Goal: Task Accomplishment & Management: Complete application form

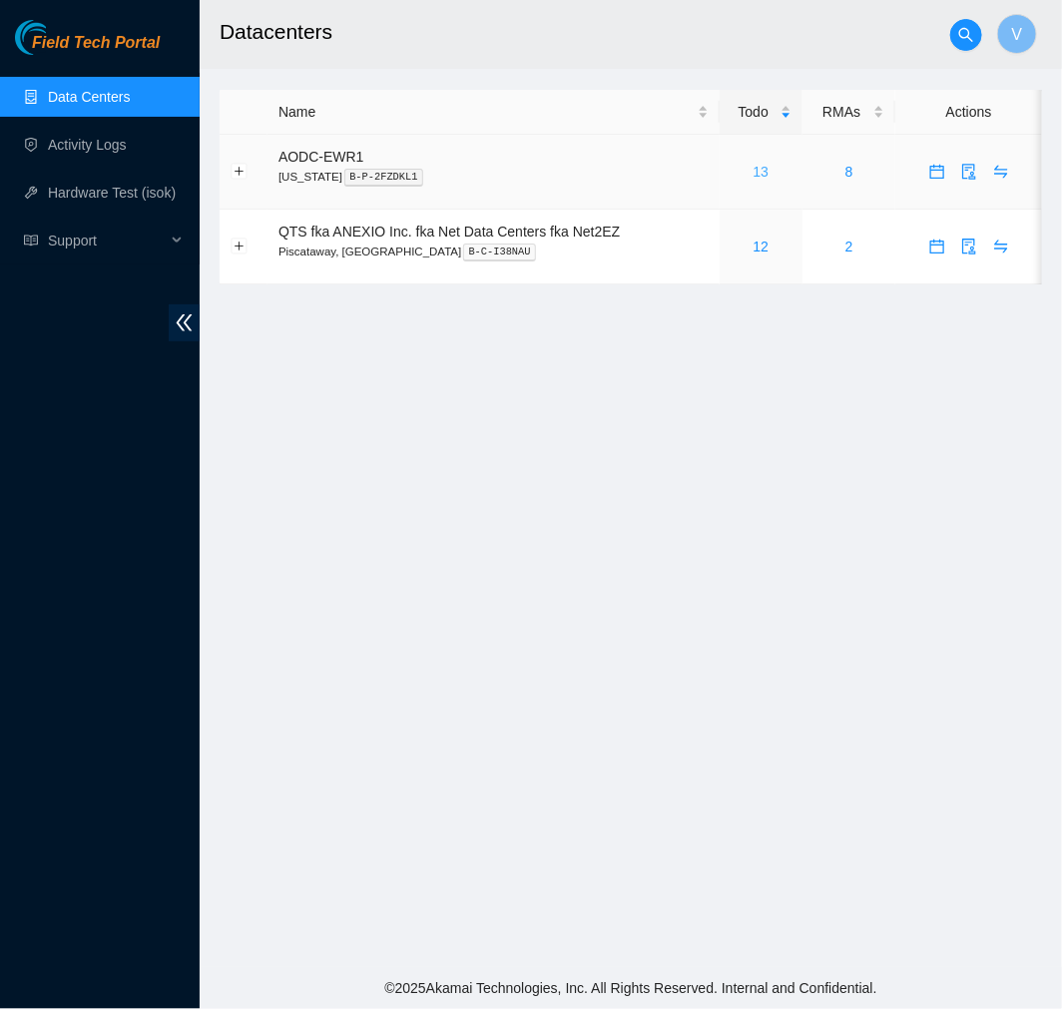
click at [760, 168] on link "13" at bounding box center [761, 172] width 16 height 16
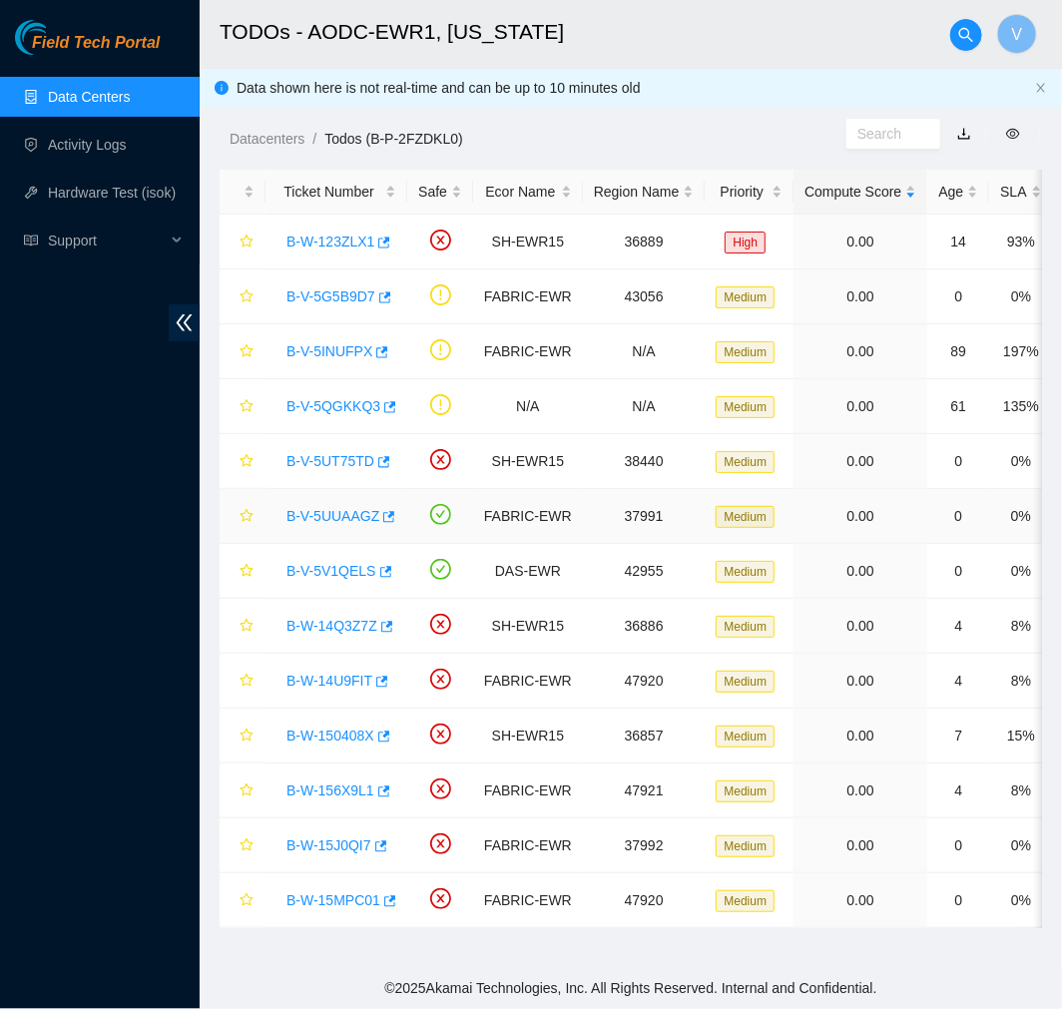
click at [342, 513] on link "B-V-5UUAAGZ" at bounding box center [332, 516] width 93 height 16
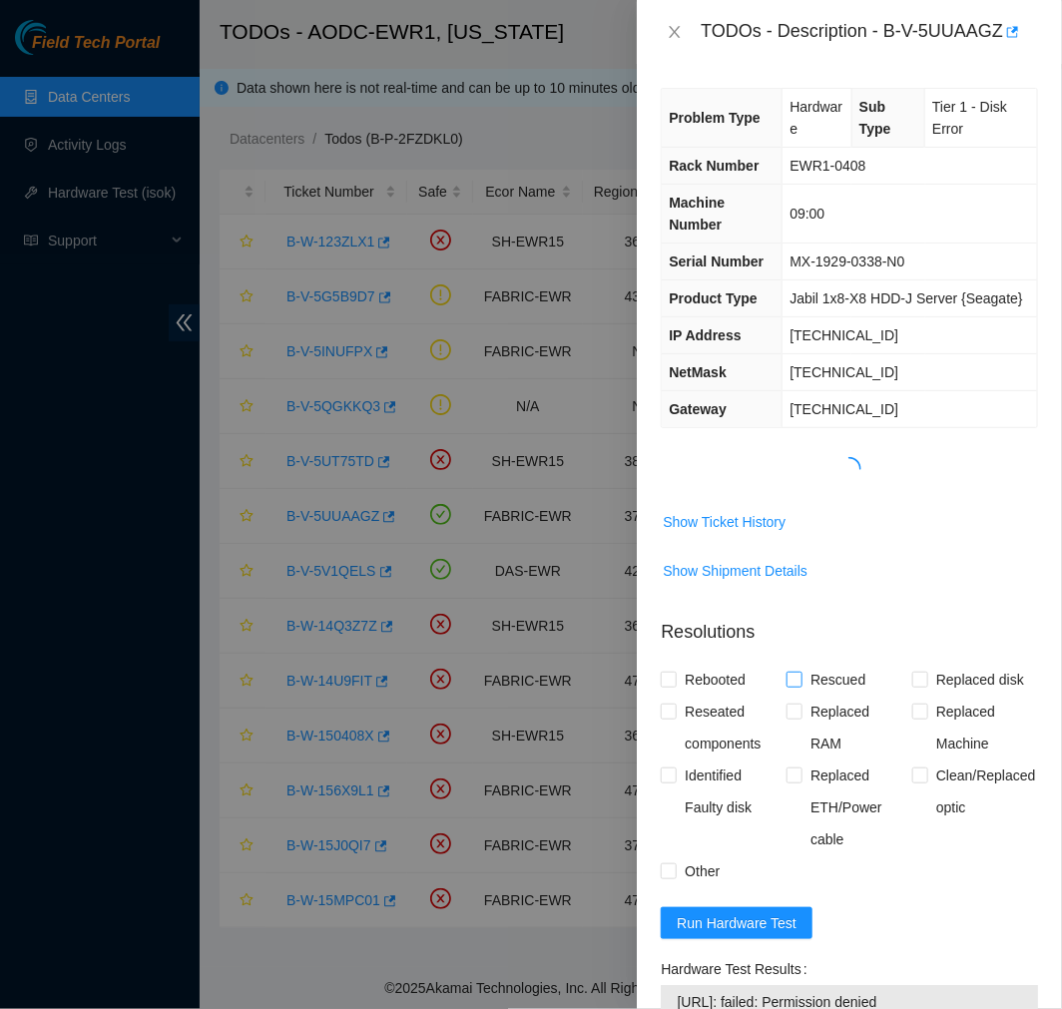
scroll to position [400, 0]
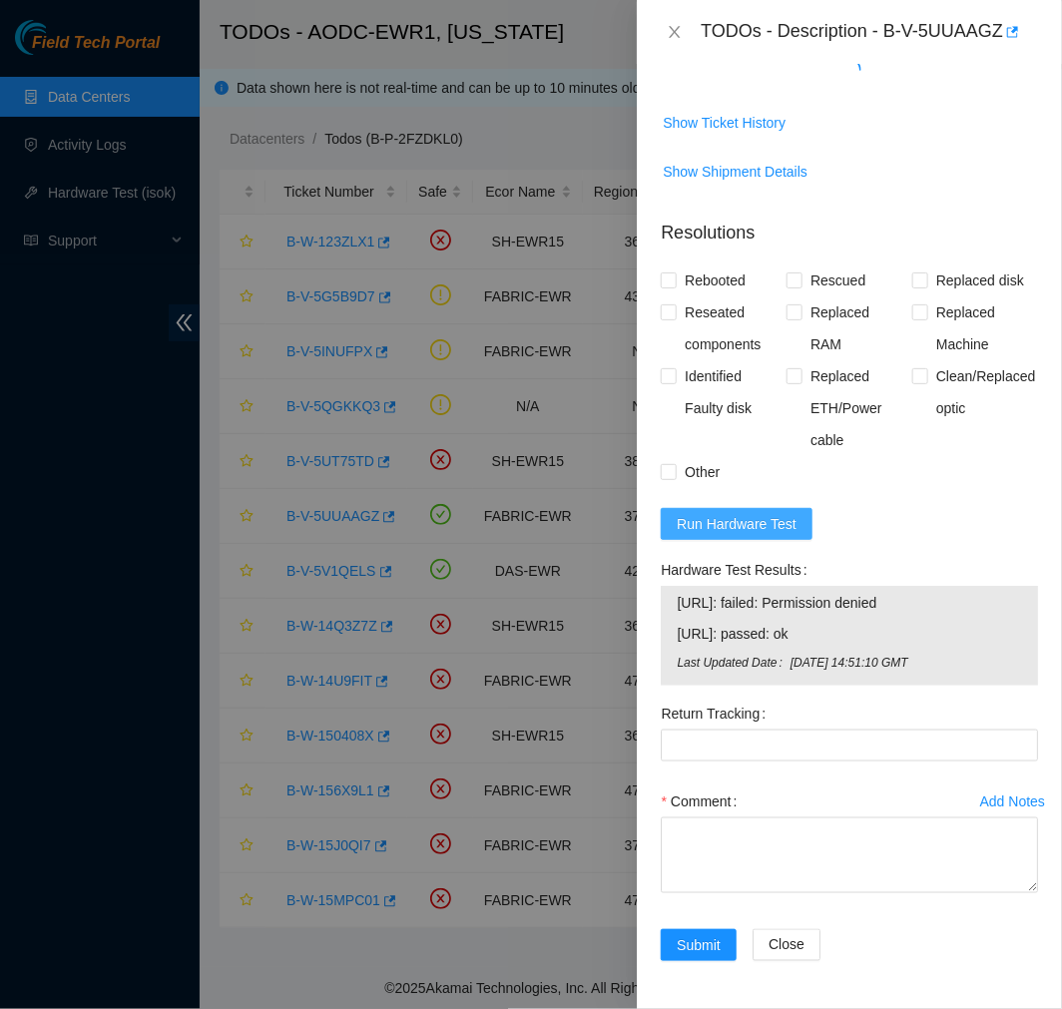
click at [739, 516] on span "Run Hardware Test" at bounding box center [736, 524] width 120 height 22
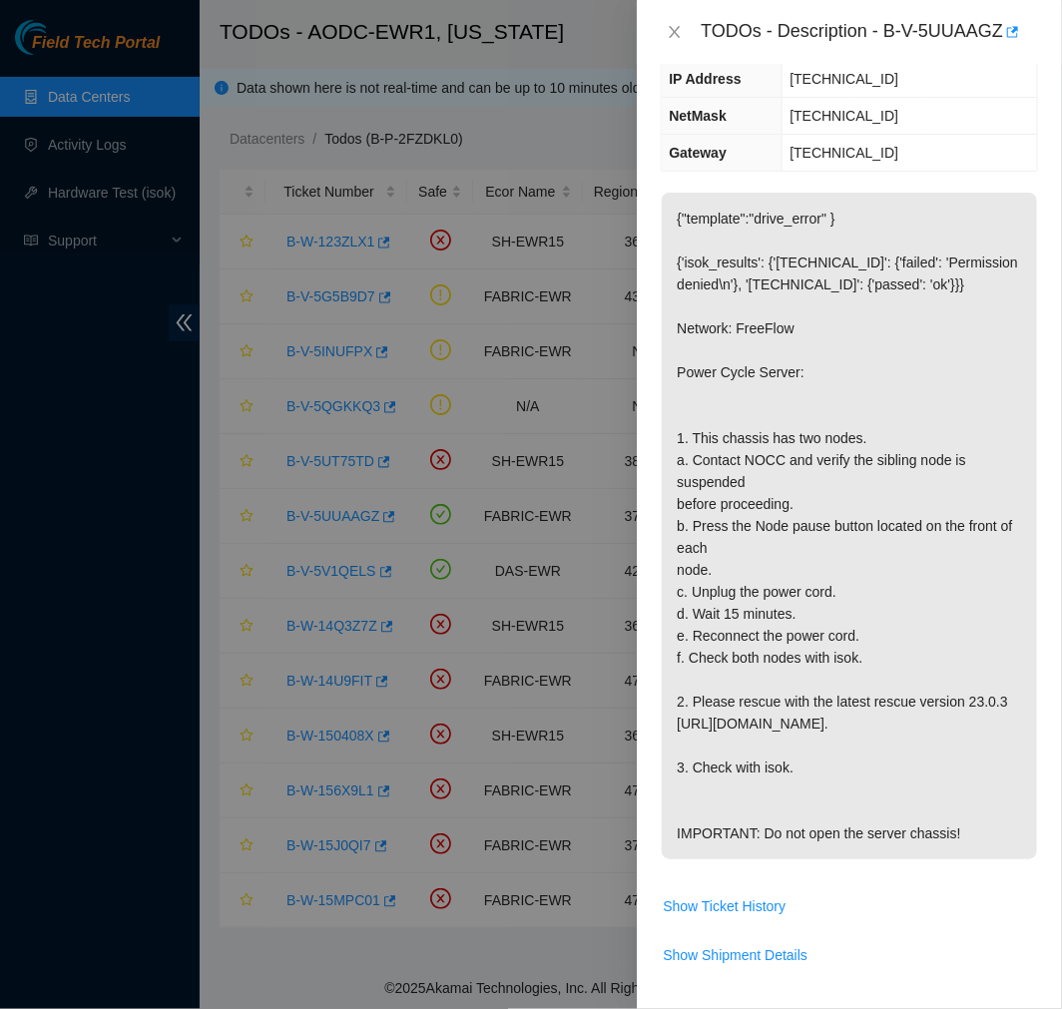
scroll to position [940, 0]
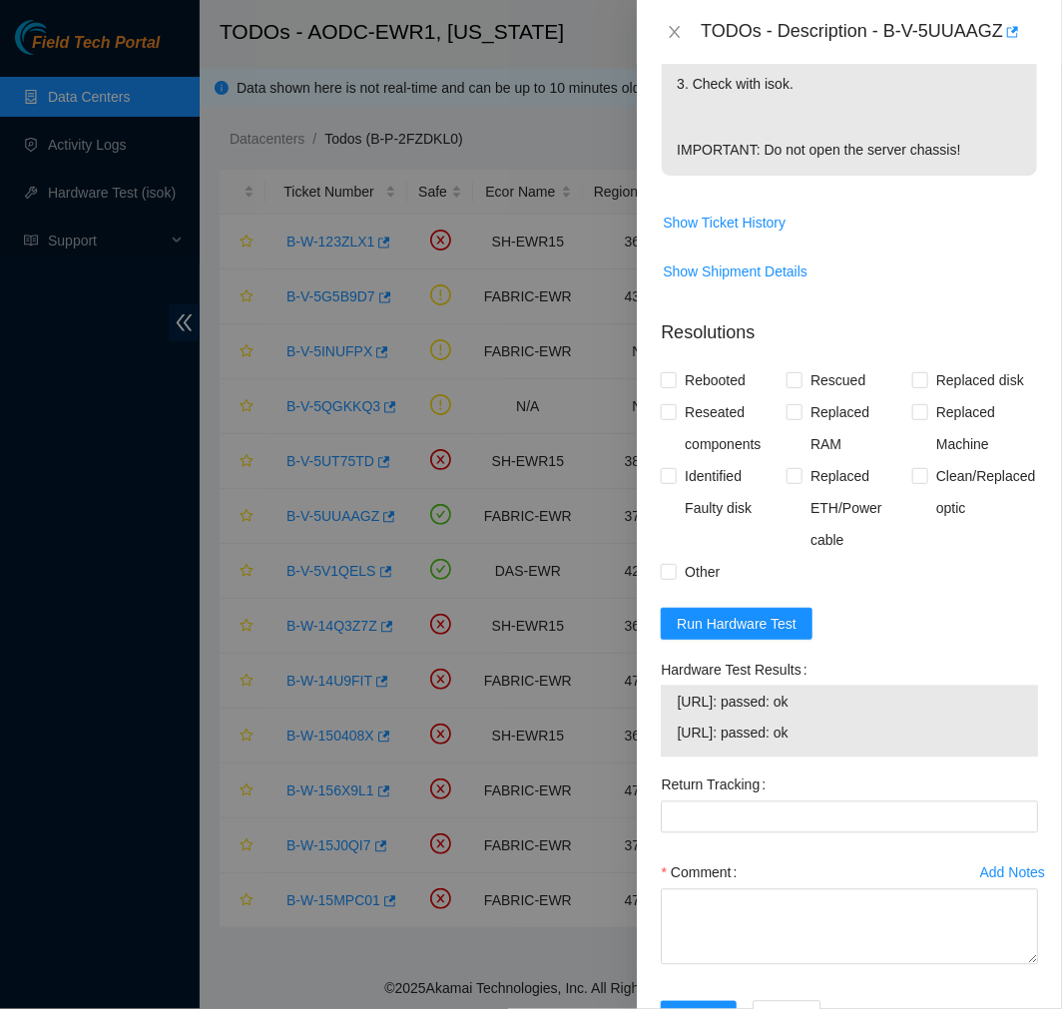
drag, startPoint x: 853, startPoint y: 774, endPoint x: 674, endPoint y: 748, distance: 180.5
click at [675, 748] on tbody "23.212.188.20: passed: ok 23.212.188.21: passed: ok" at bounding box center [848, 721] width 347 height 62
copy tbody "23.212.188.20: passed: ok 23.212.188.21: passed: ok"
click at [713, 945] on textarea "Comment" at bounding box center [848, 927] width 377 height 76
paste textarea "Ticket #: B-V-5UUAAGZ - Ran hardware test: 23.212.188.20: failed: Permission de…"
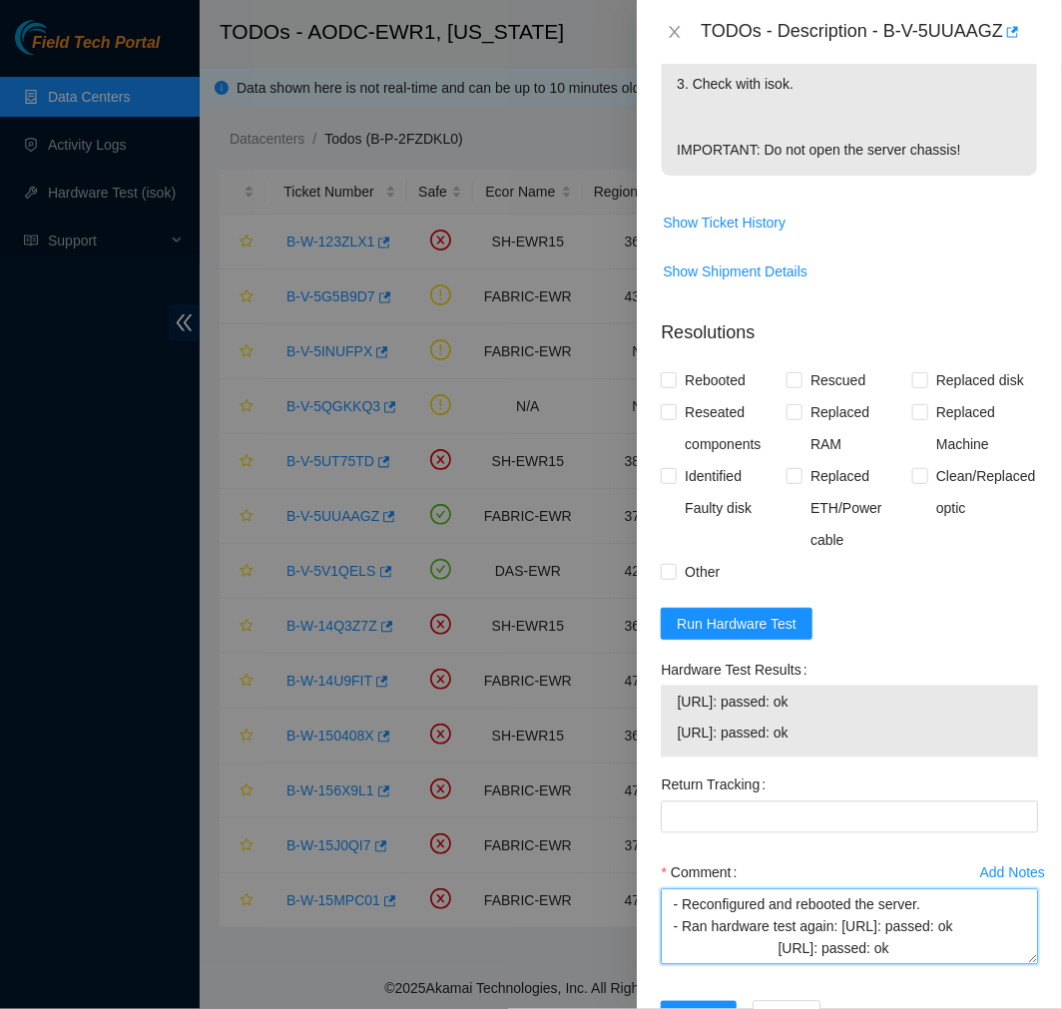
scroll to position [372, 0]
click at [779, 965] on textarea "Ticket #: B-V-5UUAAGZ - Ran hardware test: 23.212.188.20: failed: Permission de…" at bounding box center [848, 927] width 377 height 76
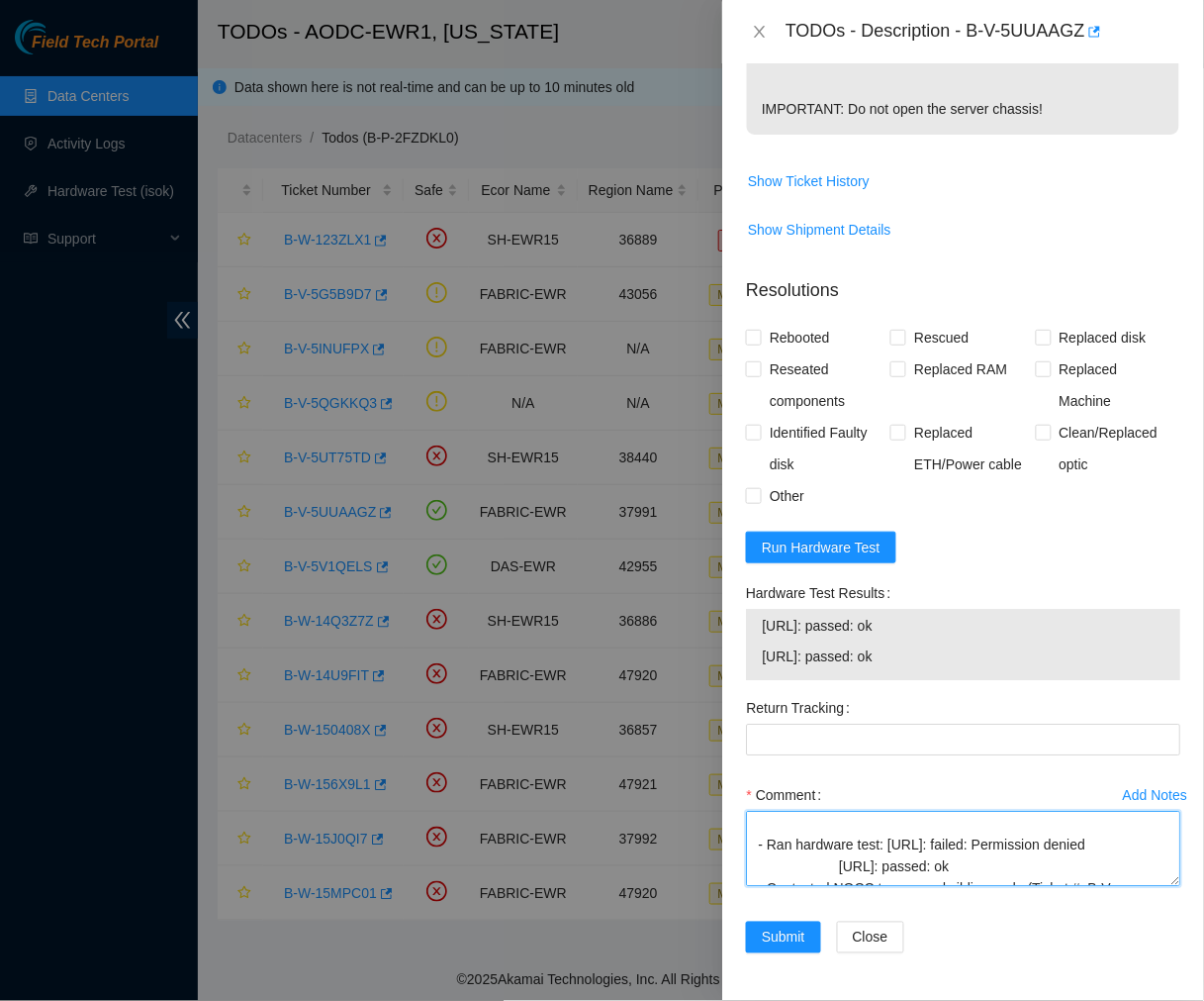
scroll to position [30, 0]
click at [837, 863] on textarea "Ticket #: B-V-5UUAAGZ - Ran hardware test: 23.212.188.20: failed: Permission de…" at bounding box center [963, 848] width 434 height 75
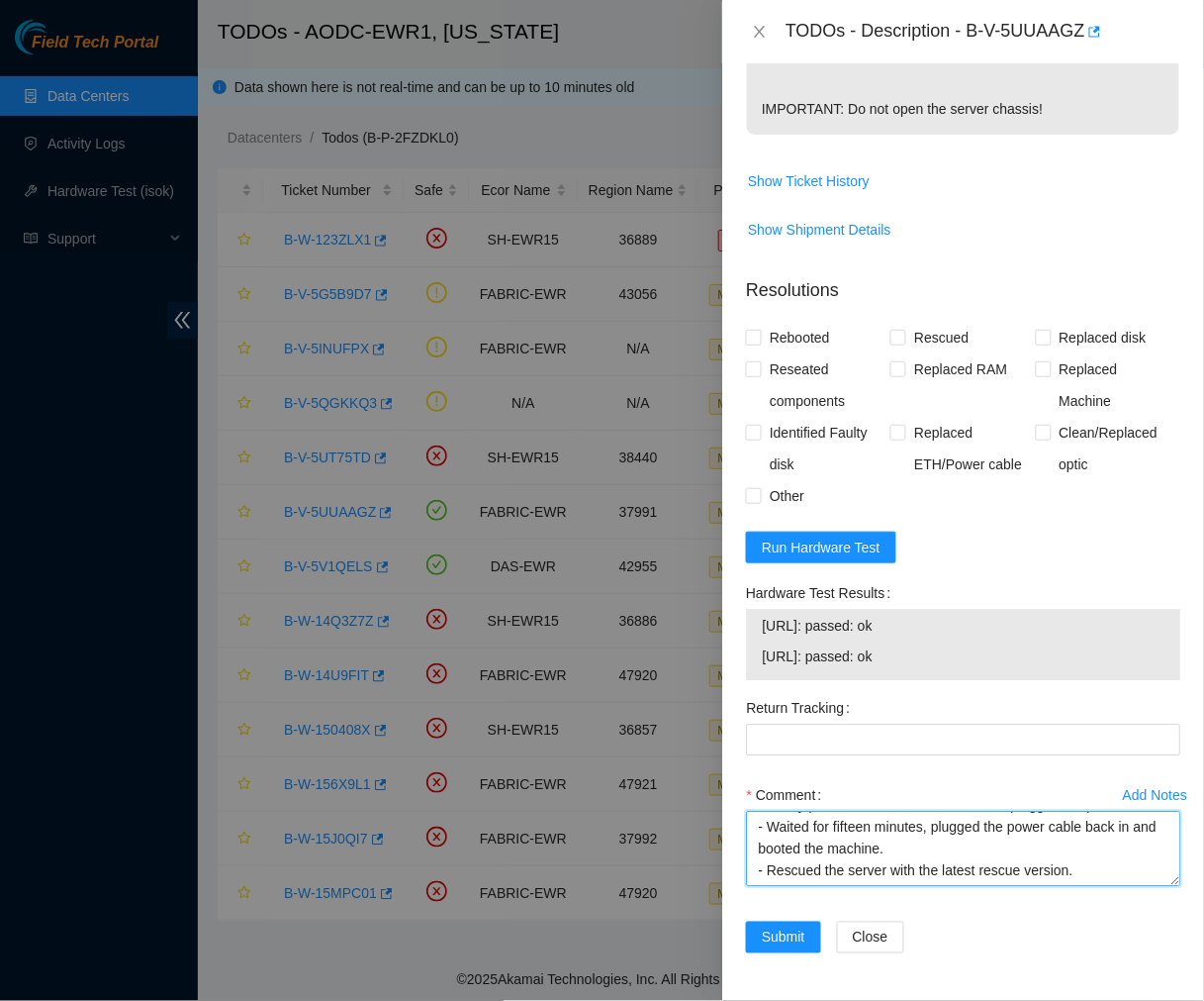
scroll to position [303, 0]
click at [853, 865] on textarea "Ticket #: B-V-5UUAAGZ - Ran hardware test: 23.212.188.20: failed: Permission de…" at bounding box center [963, 848] width 434 height 75
type textarea "Ticket #: B-V-5UUAAGZ - Ran hardware test: 23.212.188.20: failed: Permission de…"
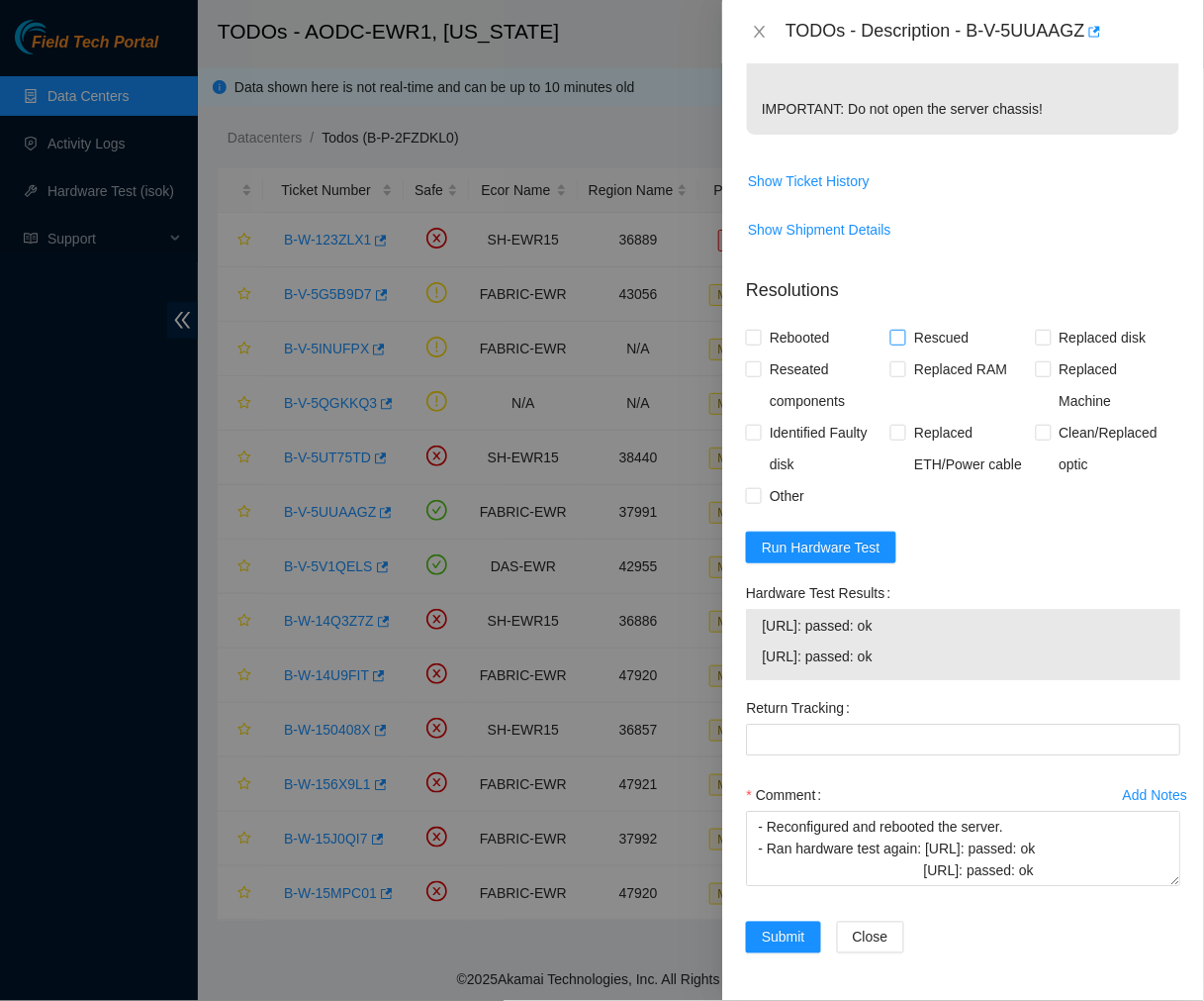
click at [891, 342] on span at bounding box center [899, 337] width 16 height 16
click at [891, 342] on input "Rescued" at bounding box center [898, 336] width 14 height 14
checkbox input "true"
click at [757, 337] on input "Rebooted" at bounding box center [753, 336] width 14 height 14
checkbox input "true"
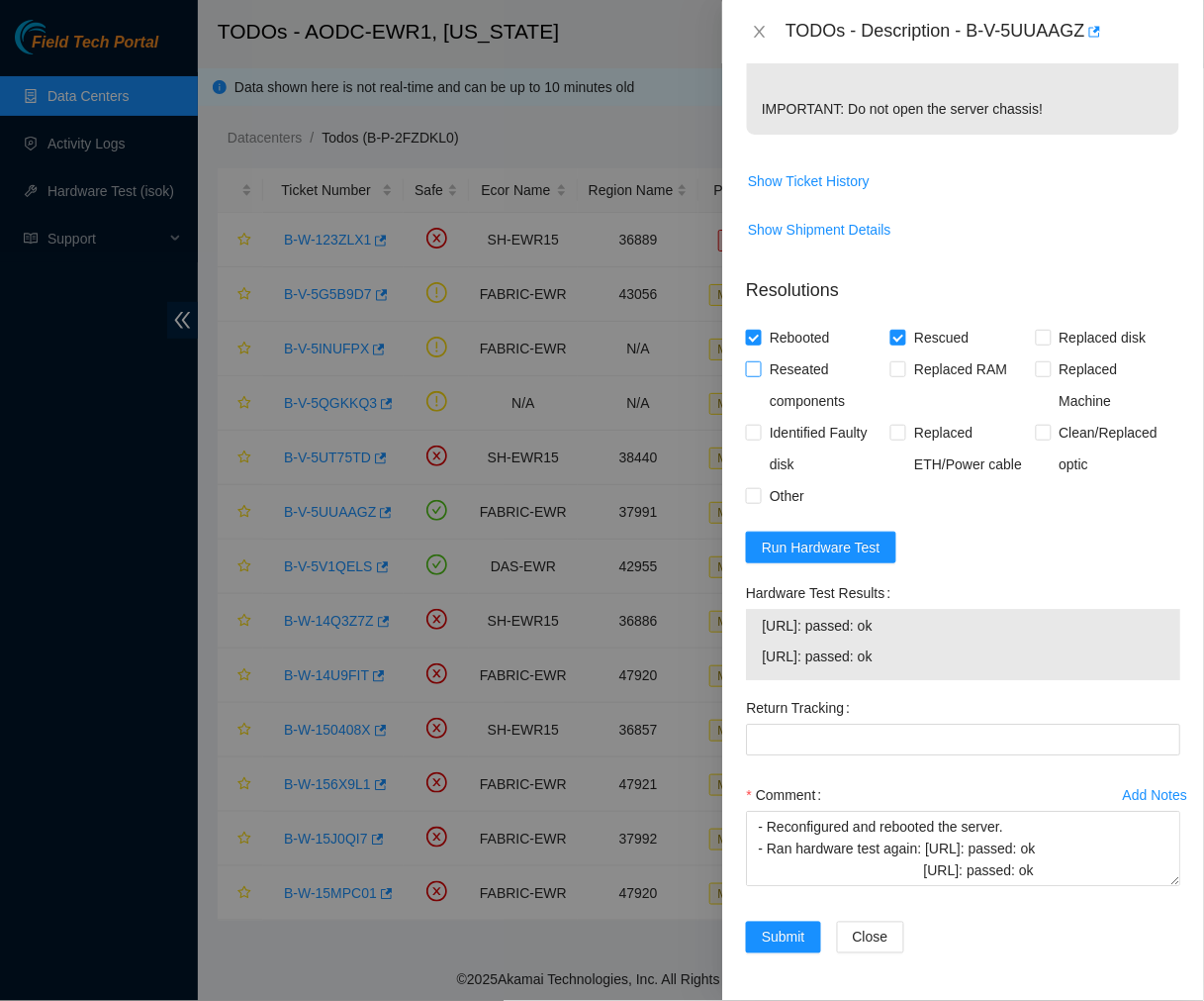
click at [754, 364] on input "Reseated components" at bounding box center [753, 368] width 14 height 14
checkbox input "true"
click at [757, 499] on input "Other" at bounding box center [753, 495] width 14 height 14
checkbox input "true"
click at [777, 942] on span "Submit" at bounding box center [783, 938] width 44 height 22
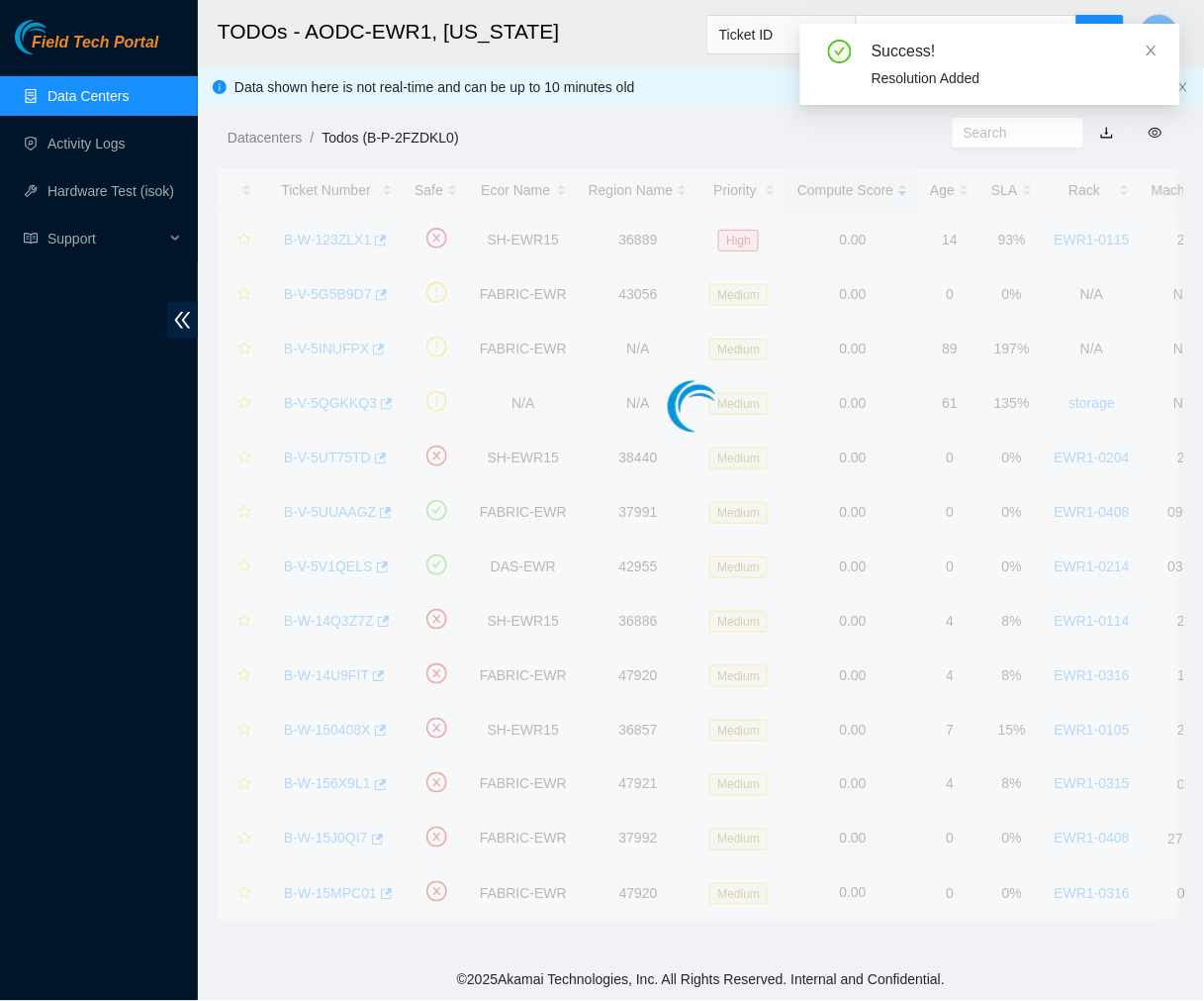
scroll to position [331, 0]
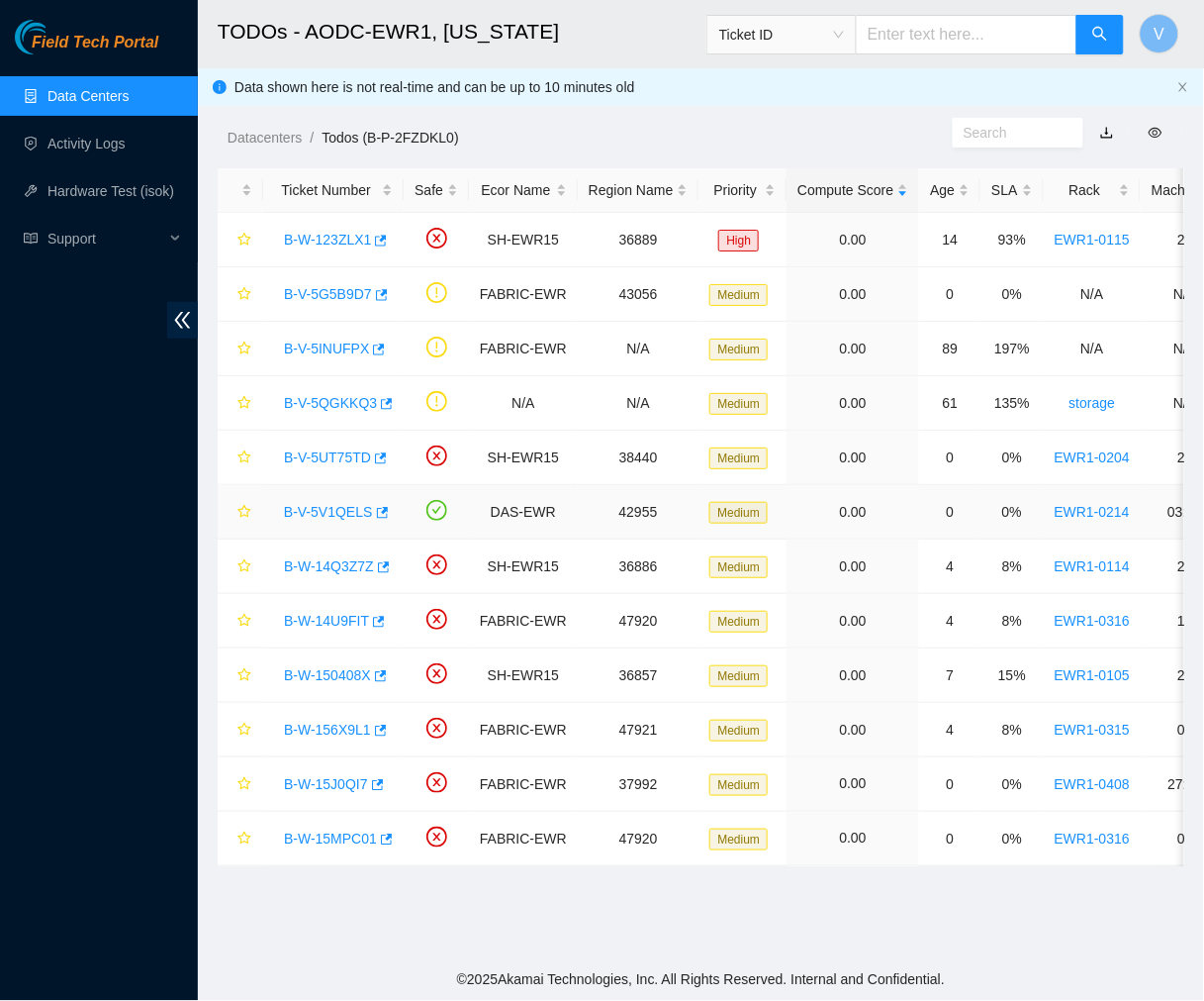
click at [341, 519] on link "B-V-5V1QELS" at bounding box center [328, 512] width 89 height 16
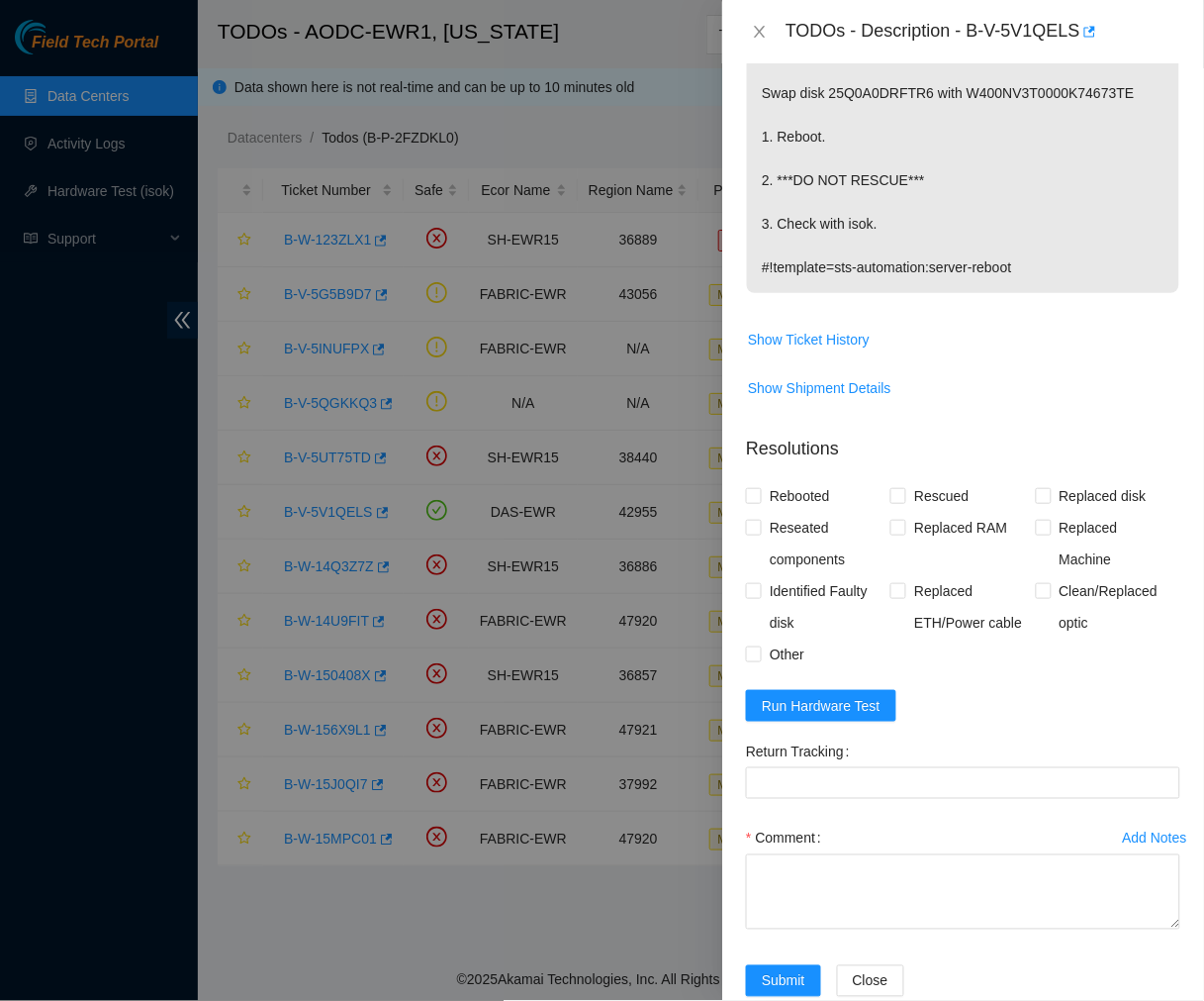
scroll to position [0, 0]
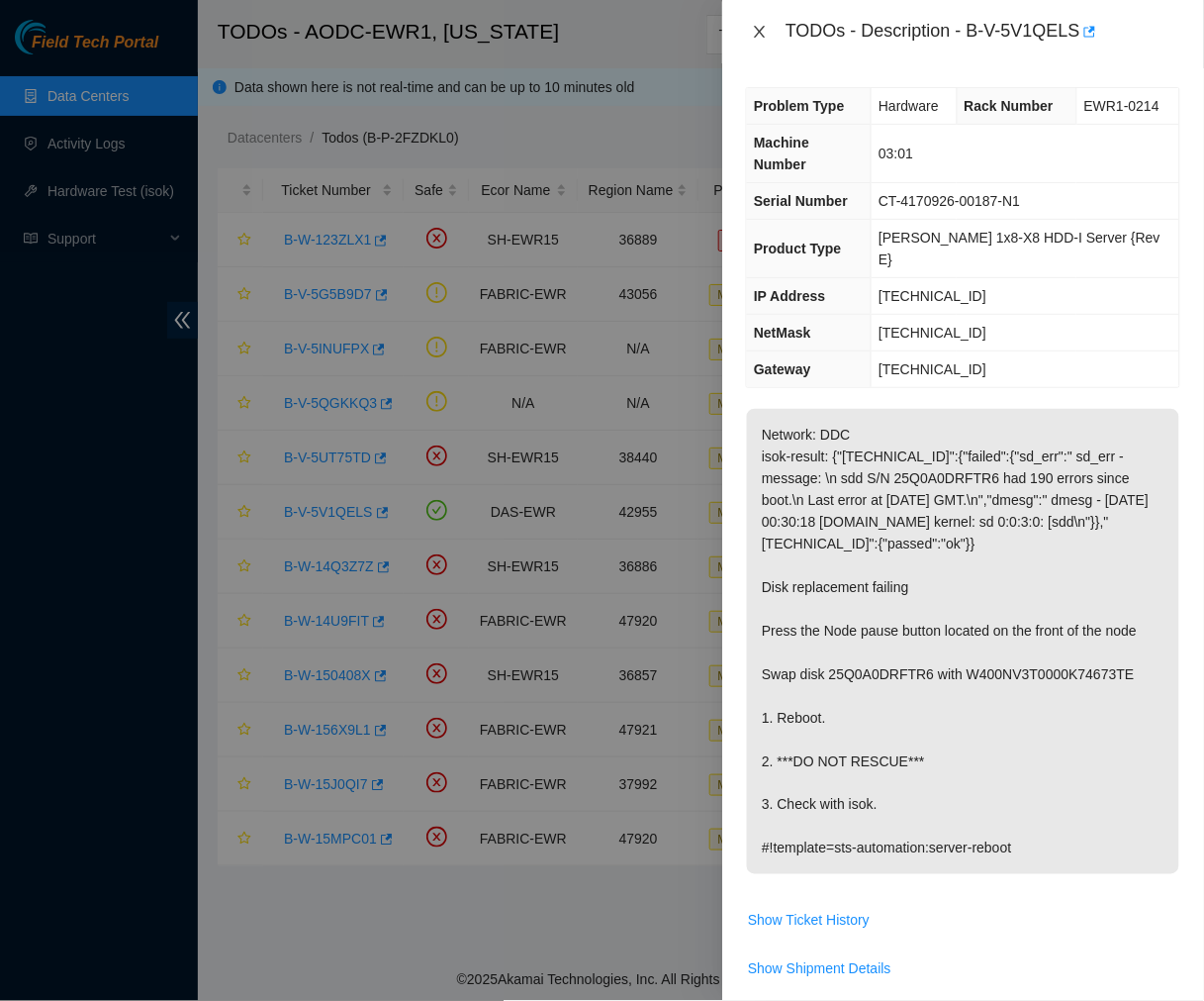
click at [762, 32] on icon "close" at bounding box center [760, 32] width 16 height 16
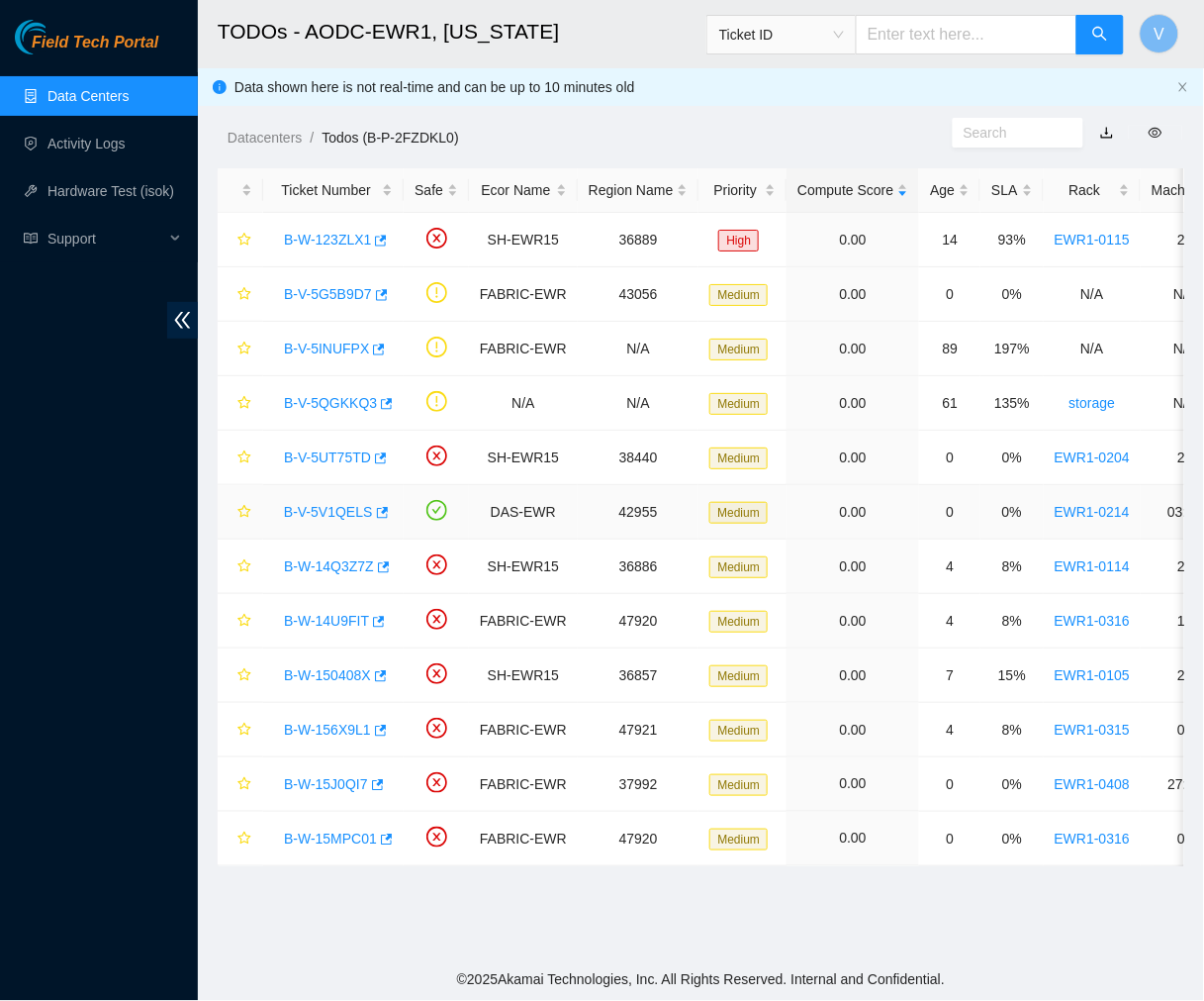
click at [322, 507] on link "B-V-5V1QELS" at bounding box center [328, 512] width 89 height 16
